Goal: Task Accomplishment & Management: Use online tool/utility

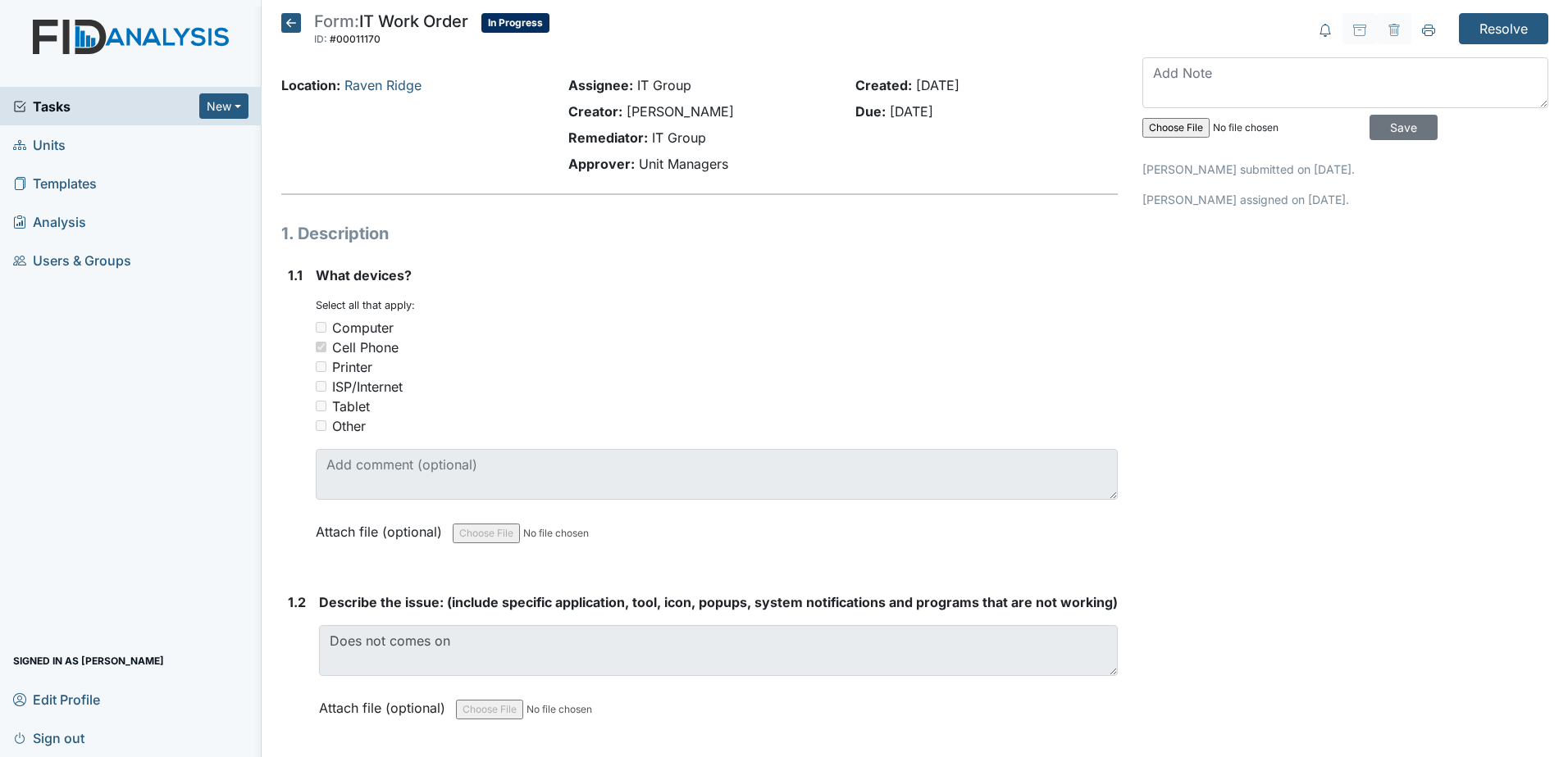
click at [288, 19] on icon at bounding box center [290, 23] width 20 height 20
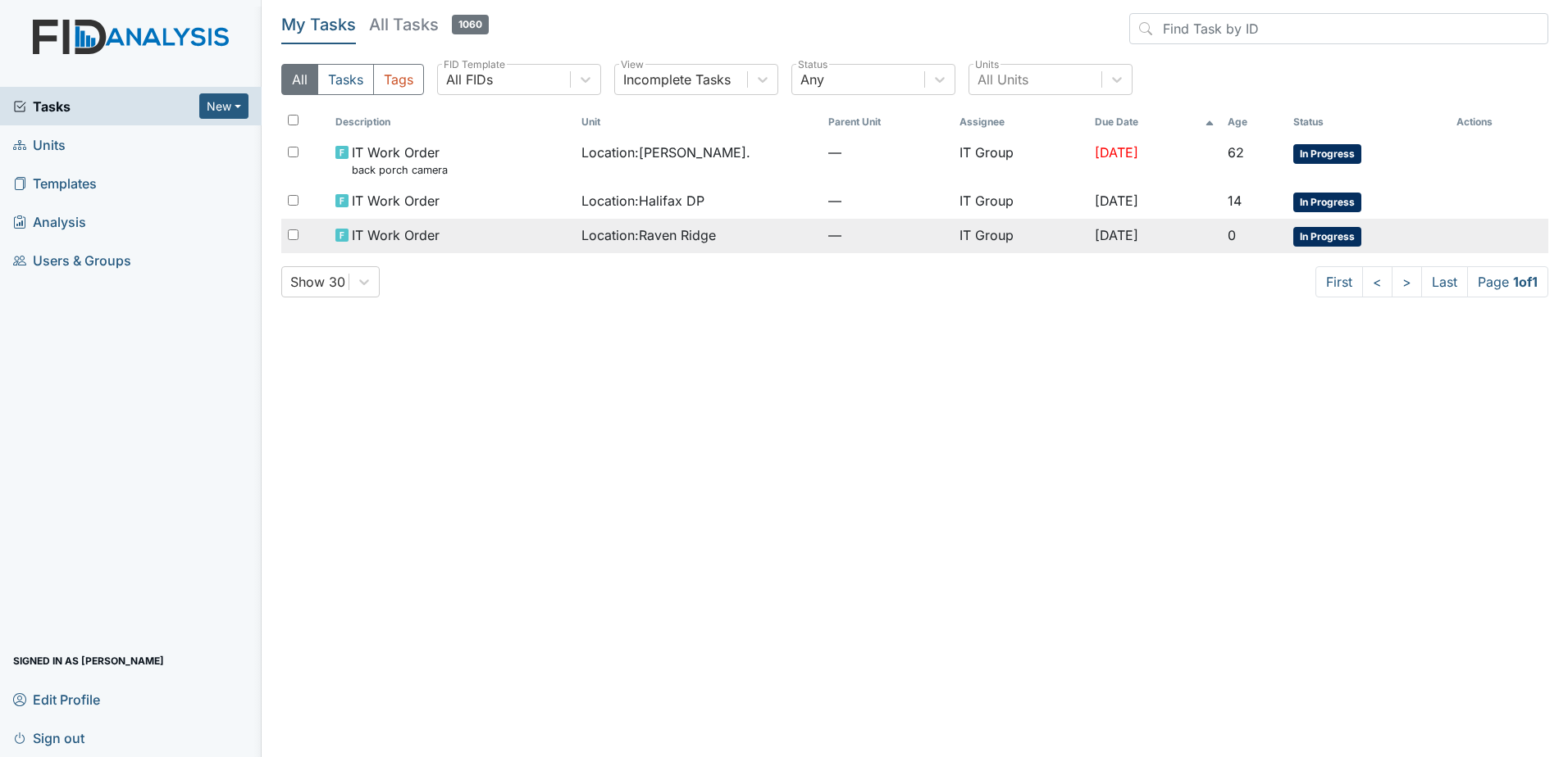
click at [547, 247] on td "IT Work Order" at bounding box center [451, 236] width 246 height 34
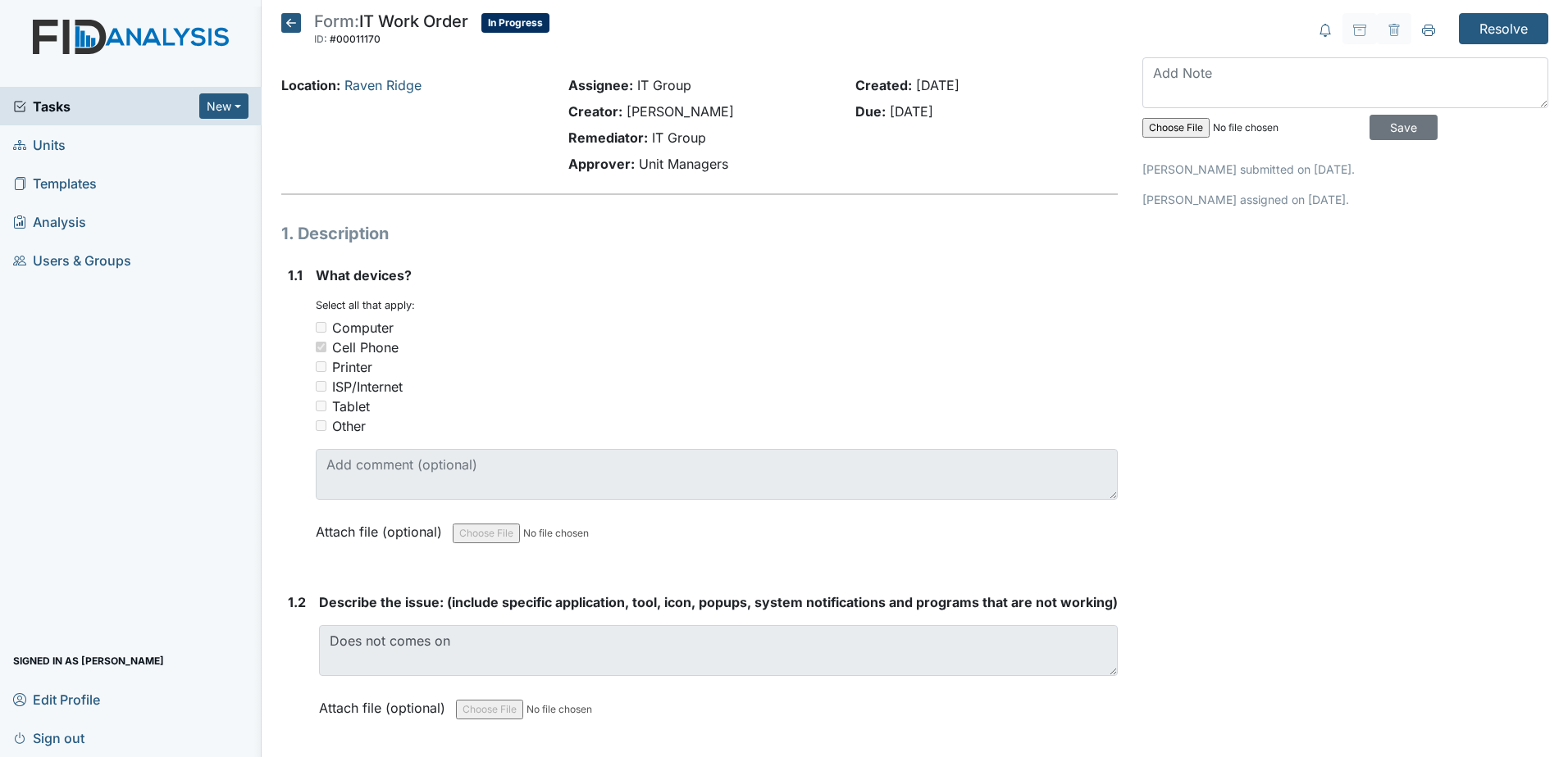
click at [293, 14] on icon at bounding box center [290, 23] width 20 height 20
